Goal: Task Accomplishment & Management: Manage account settings

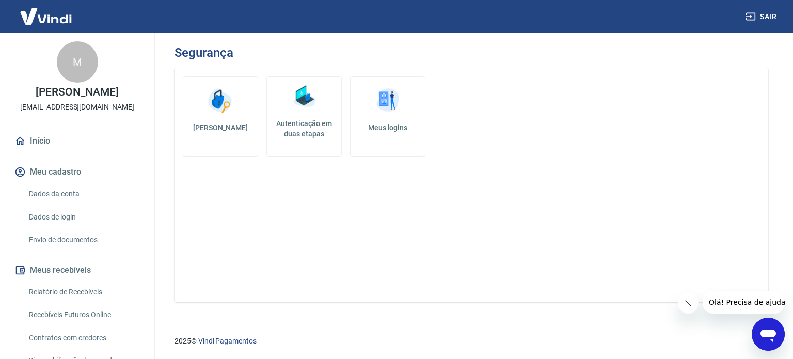
click at [311, 119] on h5 "Autenticação em duas etapas" at bounding box center [304, 128] width 66 height 21
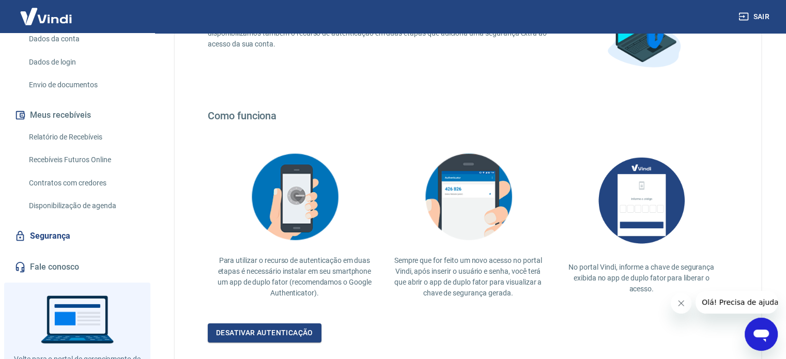
scroll to position [155, 0]
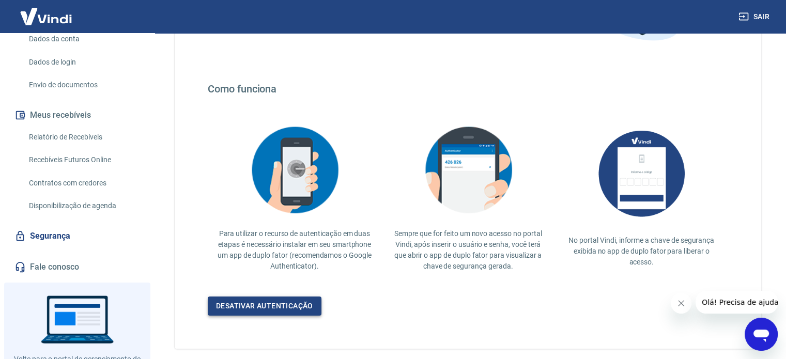
click at [269, 306] on link "Desativar autenticação" at bounding box center [265, 305] width 114 height 19
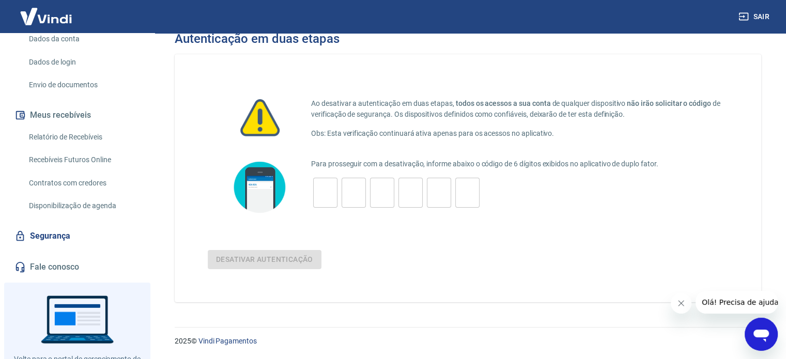
scroll to position [13, 0]
drag, startPoint x: 403, startPoint y: 161, endPoint x: 492, endPoint y: 159, distance: 88.9
click at [492, 159] on div "Para prosseguir com a desativação, informe abaixo o código de 6 dígitos exibido…" at bounding box center [468, 187] width 520 height 59
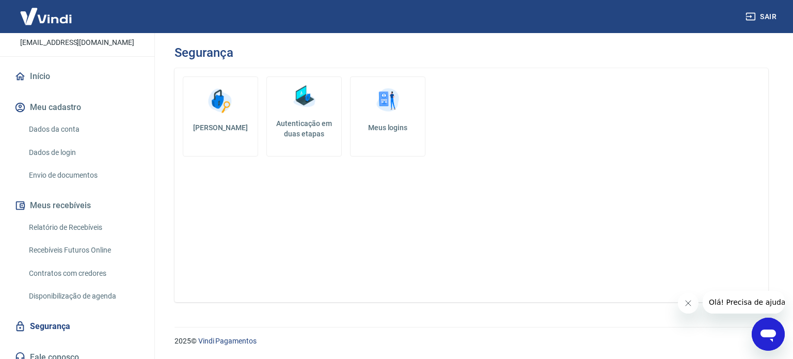
scroll to position [210, 0]
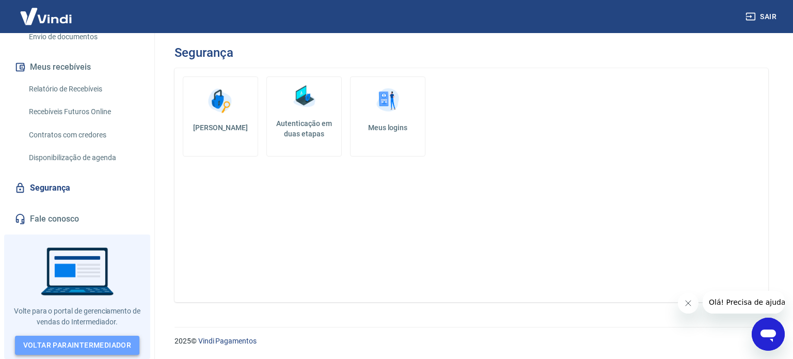
click at [78, 343] on link "Voltar para Intermediador" at bounding box center [77, 345] width 125 height 19
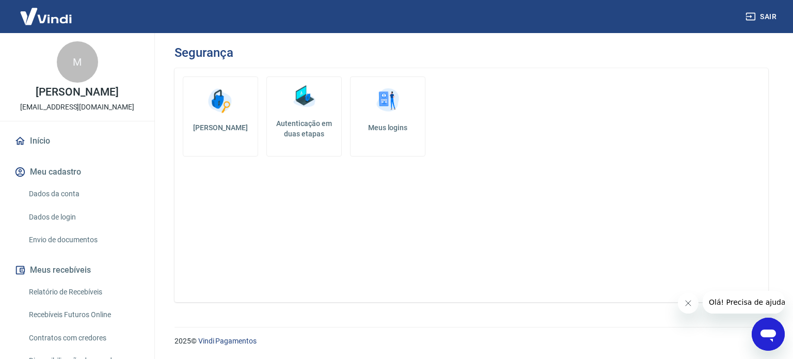
click at [291, 111] on img at bounding box center [304, 96] width 31 height 31
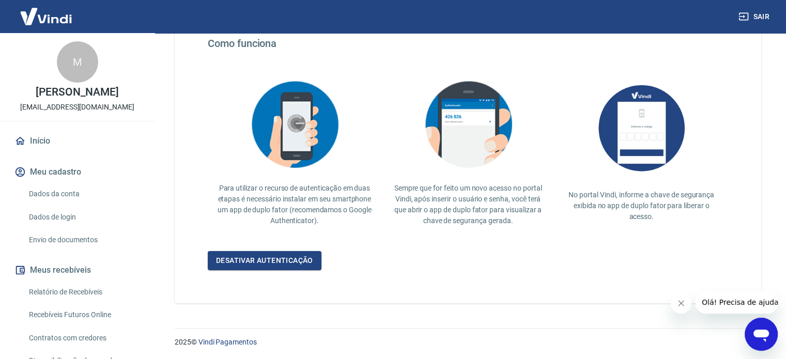
scroll to position [200, 0]
click at [269, 258] on link "Desativar autenticação" at bounding box center [265, 260] width 114 height 19
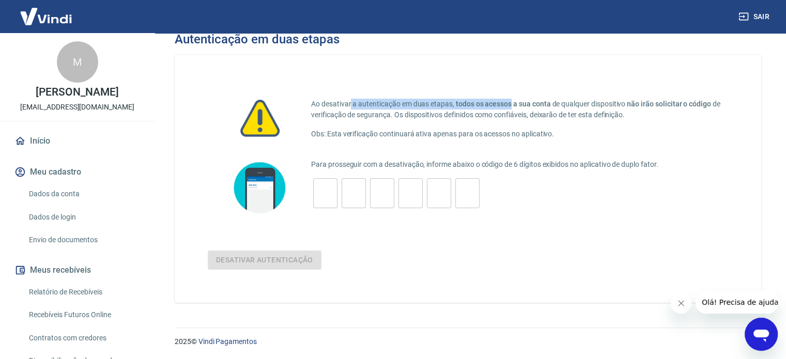
drag, startPoint x: 351, startPoint y: 104, endPoint x: 492, endPoint y: 105, distance: 141.0
click at [507, 106] on p "Ao desativar a autenticação em duas etapas, todos os acessos a sua conta de qua…" at bounding box center [519, 110] width 417 height 22
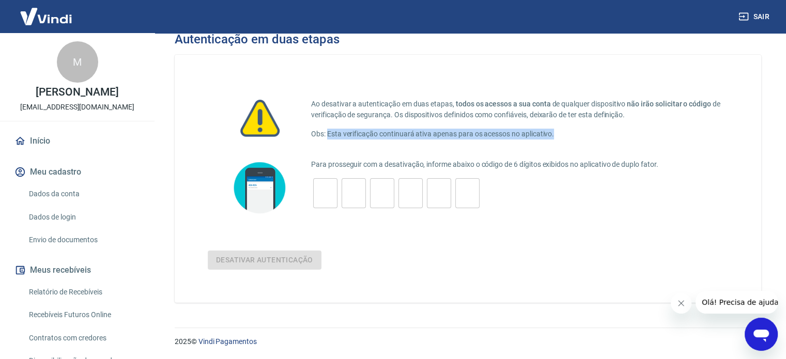
drag, startPoint x: 328, startPoint y: 134, endPoint x: 557, endPoint y: 134, distance: 229.3
click at [557, 134] on p "Obs: Esta verificação continuará ativa apenas para os acessos no aplicativo." at bounding box center [519, 134] width 417 height 11
click at [514, 136] on p "Obs: Esta verificação continuará ativa apenas para os acessos no aplicativo." at bounding box center [519, 134] width 417 height 11
drag, startPoint x: 331, startPoint y: 134, endPoint x: 551, endPoint y: 135, distance: 220.0
click at [551, 135] on p "Obs: Esta verificação continuará ativa apenas para os acessos no aplicativo." at bounding box center [519, 134] width 417 height 11
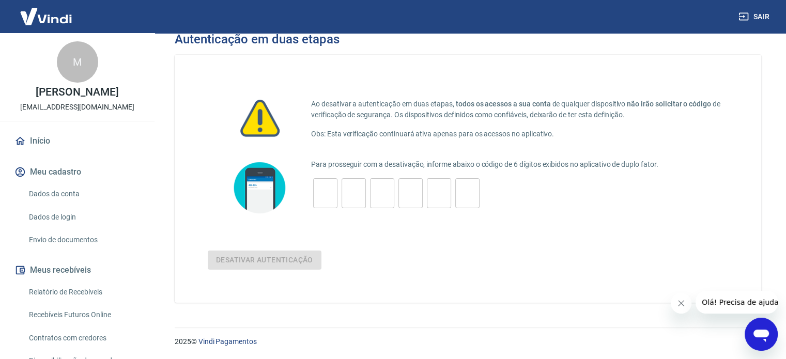
click at [300, 144] on div at bounding box center [259, 119] width 103 height 62
drag, startPoint x: 377, startPoint y: 132, endPoint x: 395, endPoint y: 126, distance: 18.5
click at [380, 131] on p "Obs: Esta verificação continuará ativa apenas para os acessos no aplicativo." at bounding box center [519, 134] width 417 height 11
drag, startPoint x: 409, startPoint y: 135, endPoint x: 384, endPoint y: 177, distance: 49.3
click at [410, 135] on p "Obs: Esta verificação continuará ativa apenas para os acessos no aplicativo." at bounding box center [519, 134] width 417 height 11
